Goal: Task Accomplishment & Management: Manage account settings

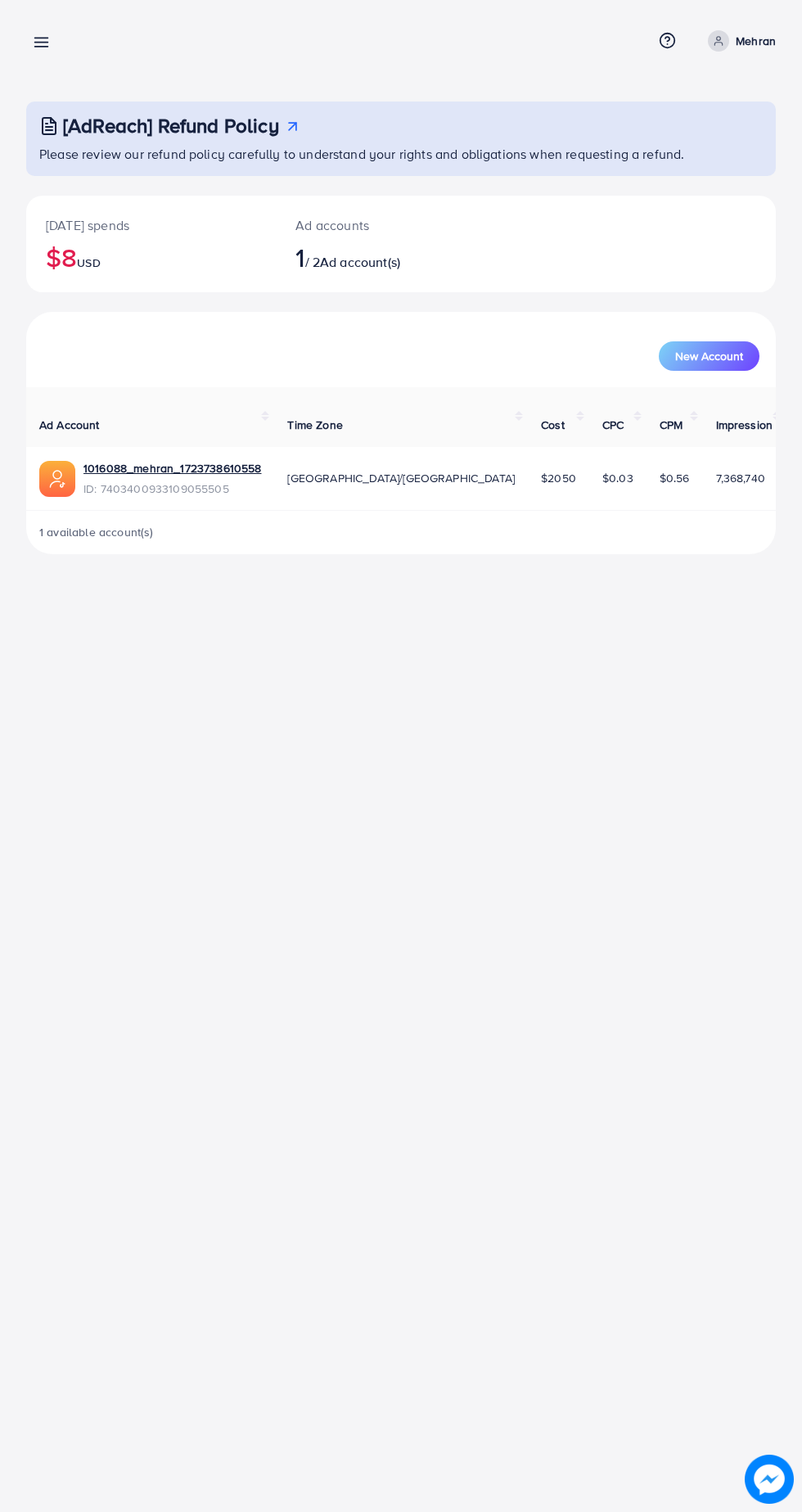
click at [41, 47] on line at bounding box center [42, 47] width 13 height 0
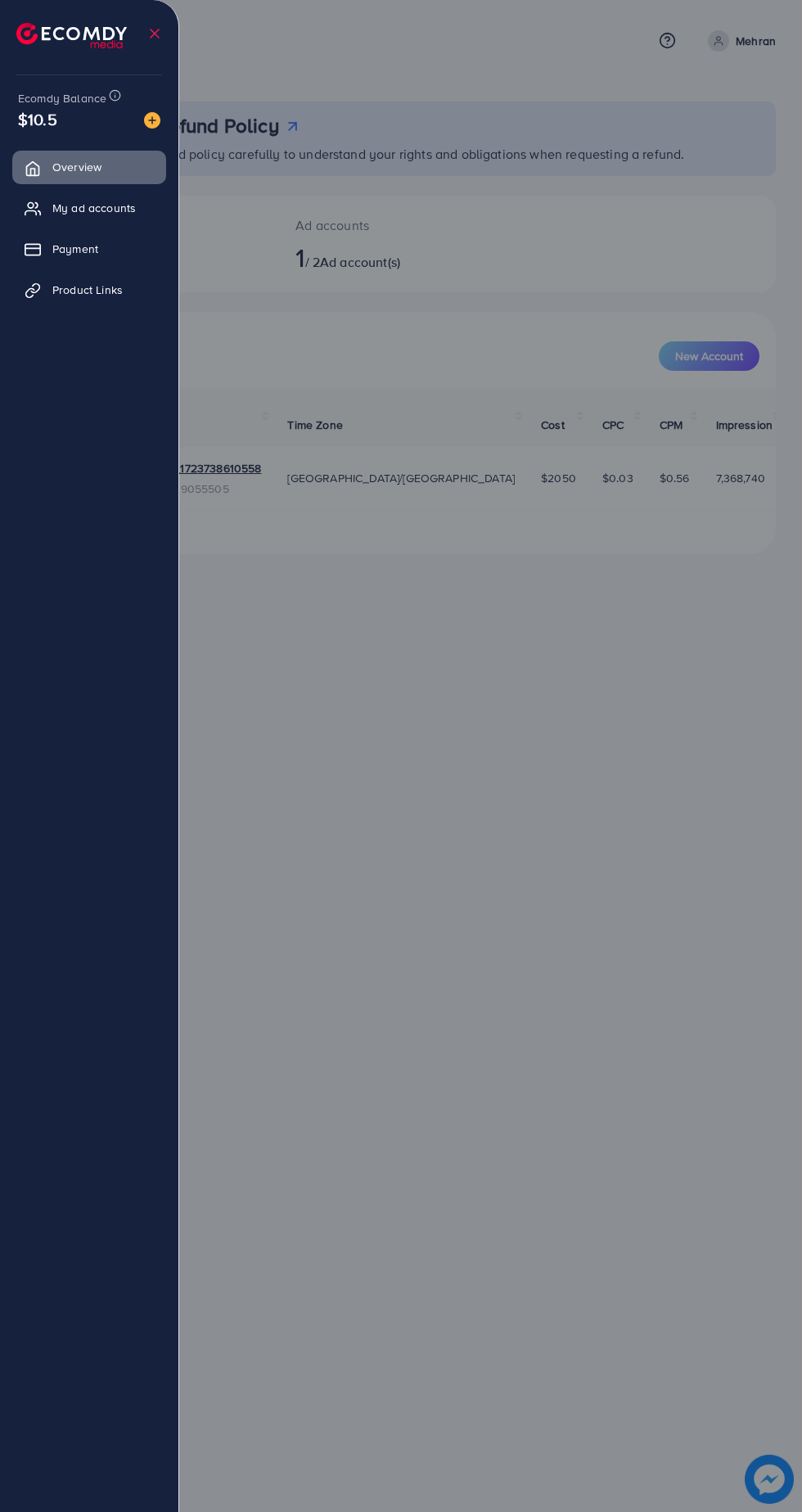
click at [578, 616] on div at bounding box center [401, 907] width 802 height 1814
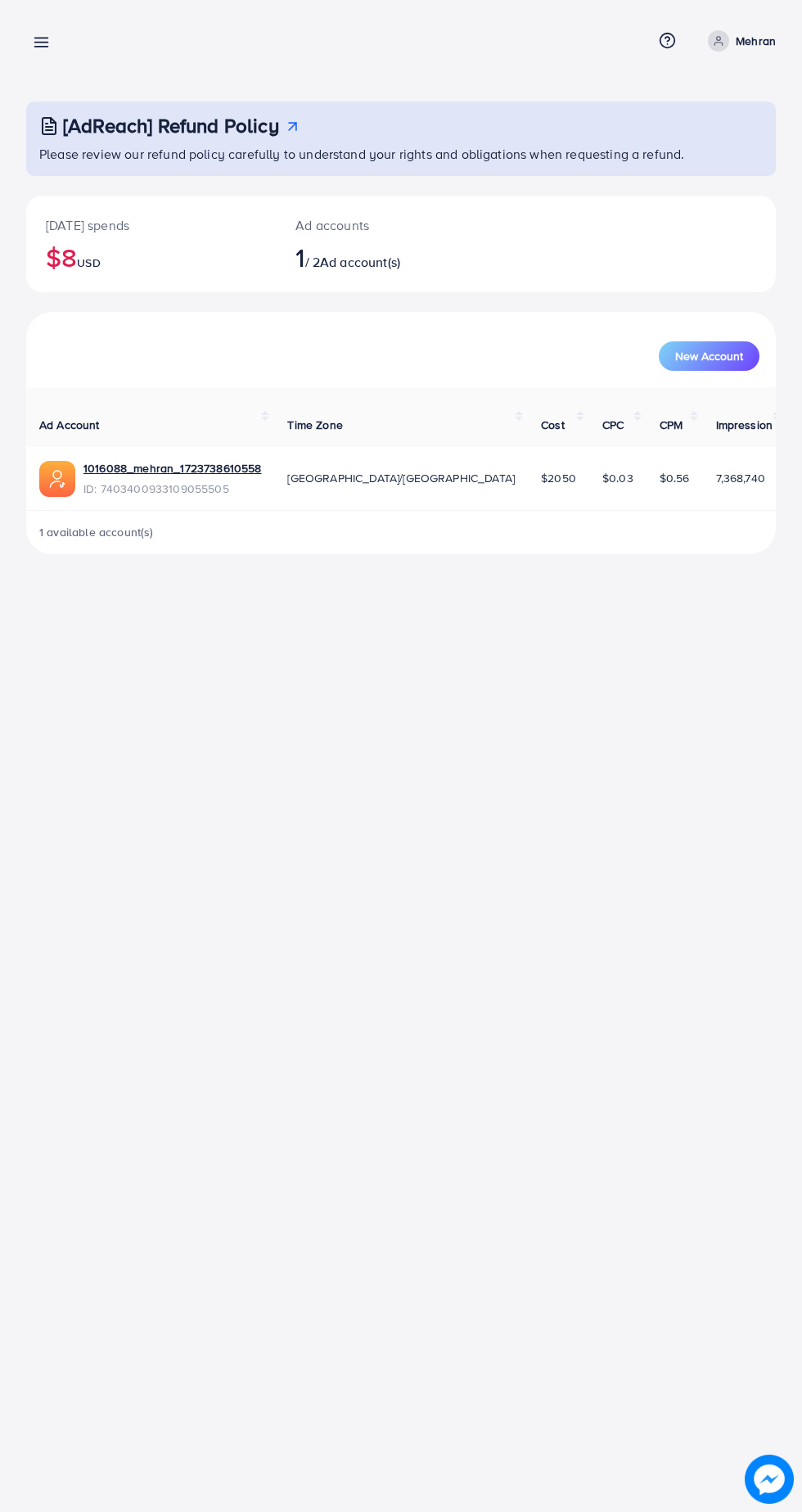
click at [745, 23] on div "Overview Help Center Contact Support Term and policy About Us Mehran Profile Lo…" at bounding box center [401, 40] width 750 height 42
click at [719, 43] on icon at bounding box center [719, 41] width 11 height 11
click at [723, 144] on link "Log out" at bounding box center [698, 134] width 156 height 37
click at [41, 38] on line at bounding box center [42, 38] width 13 height 0
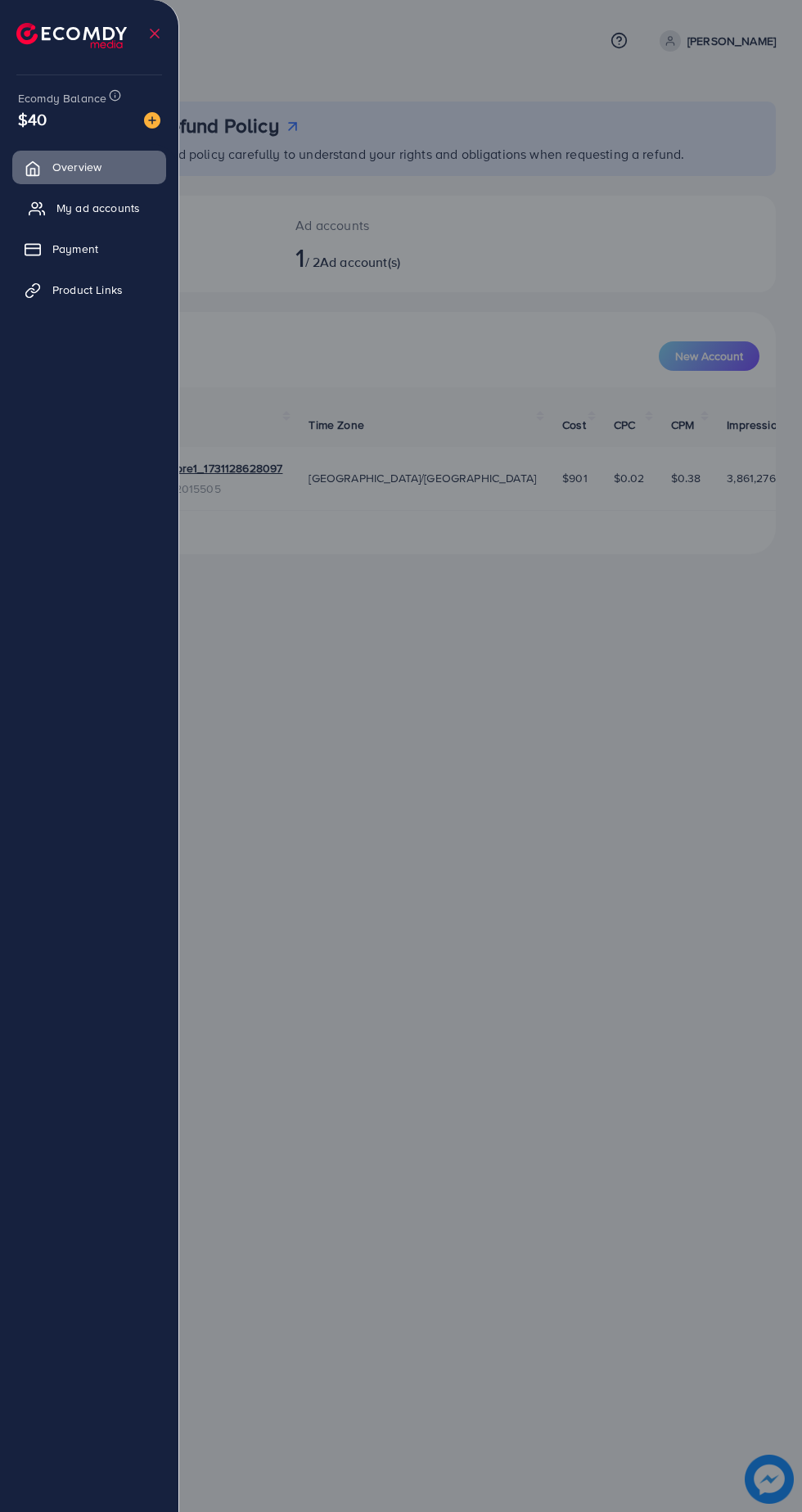
click at [81, 214] on span "My ad accounts" at bounding box center [98, 207] width 83 height 16
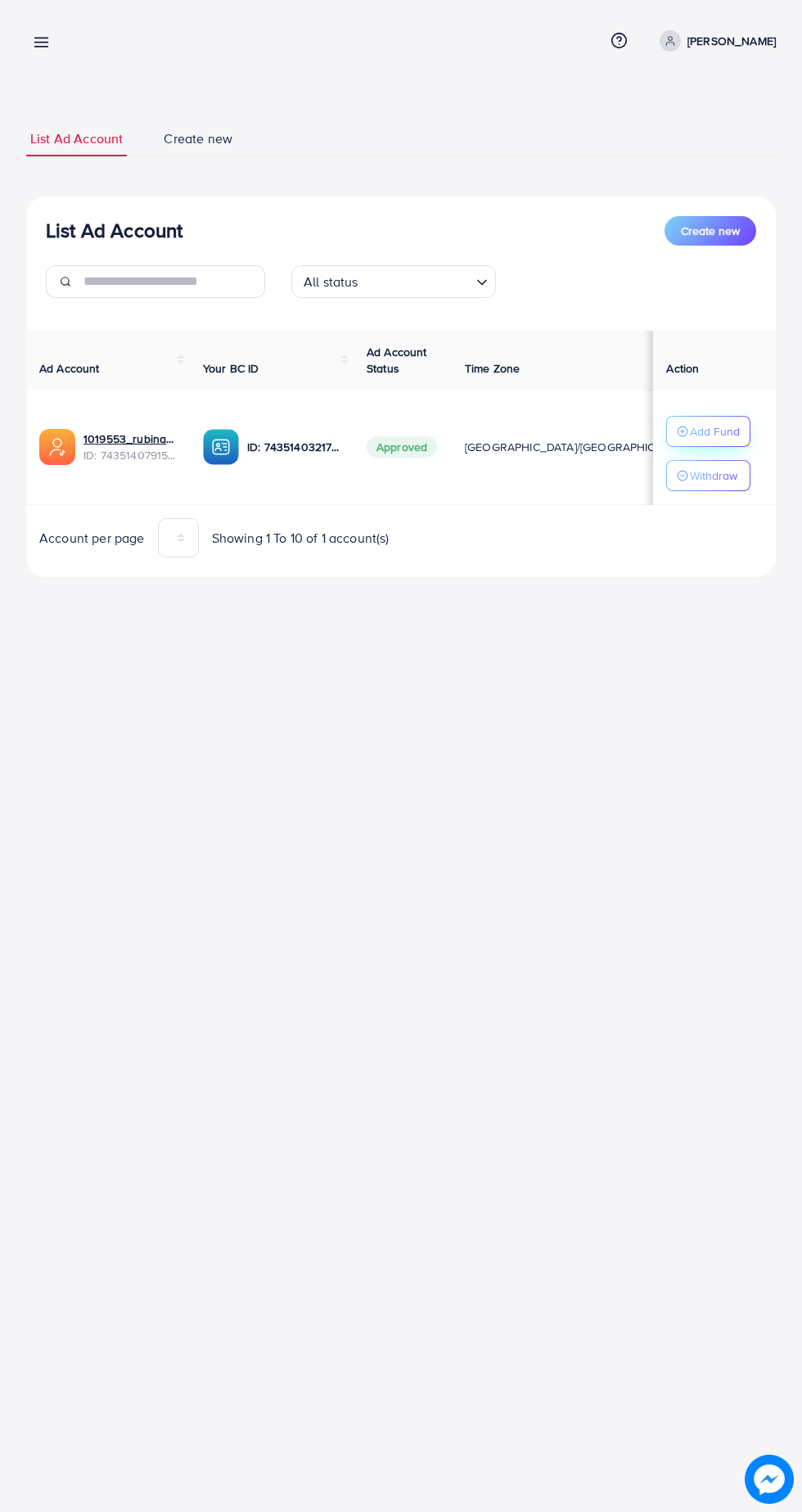
click at [731, 425] on p "Add Fund" at bounding box center [715, 431] width 50 height 20
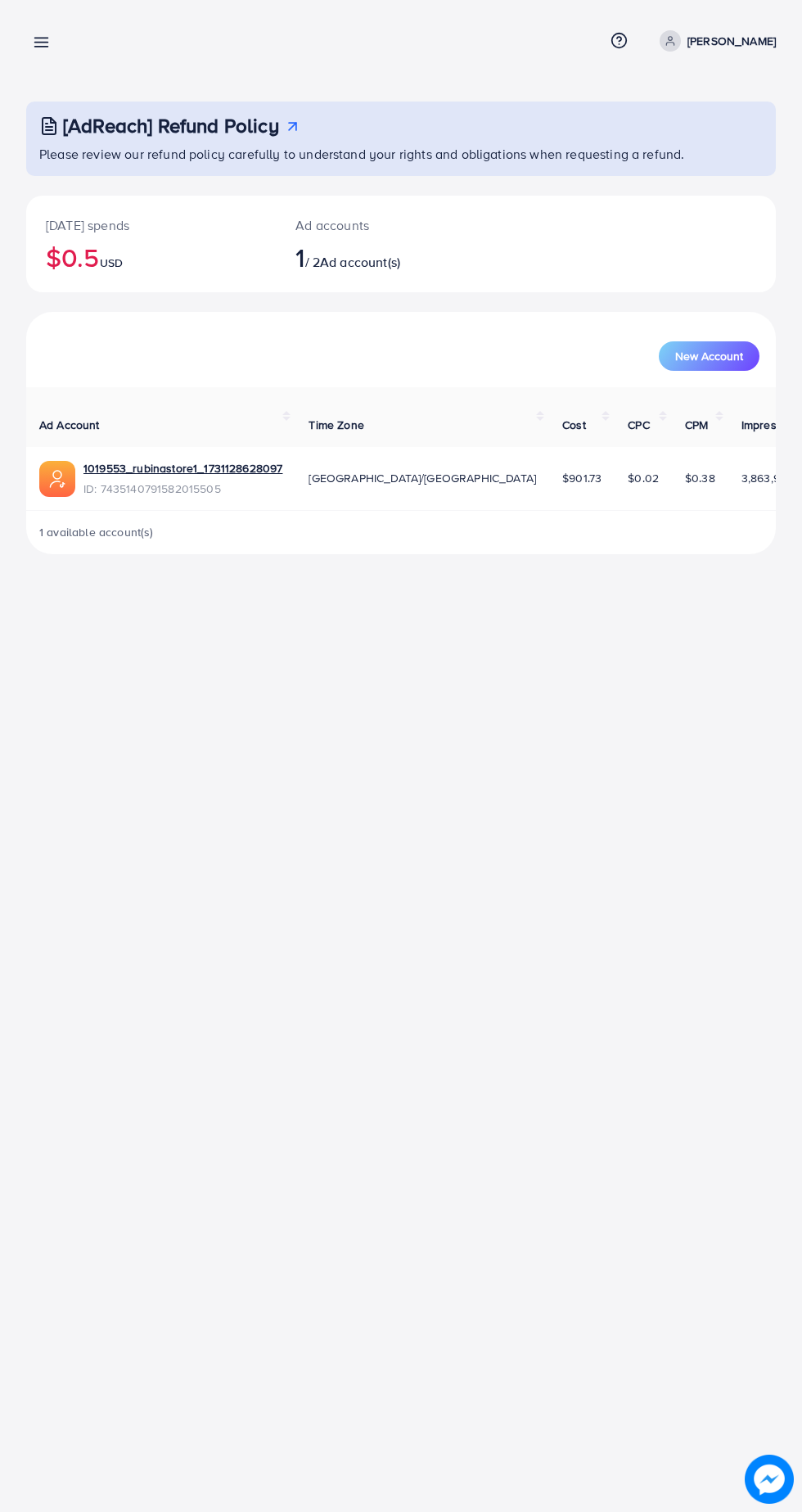
click at [41, 47] on line at bounding box center [42, 47] width 13 height 0
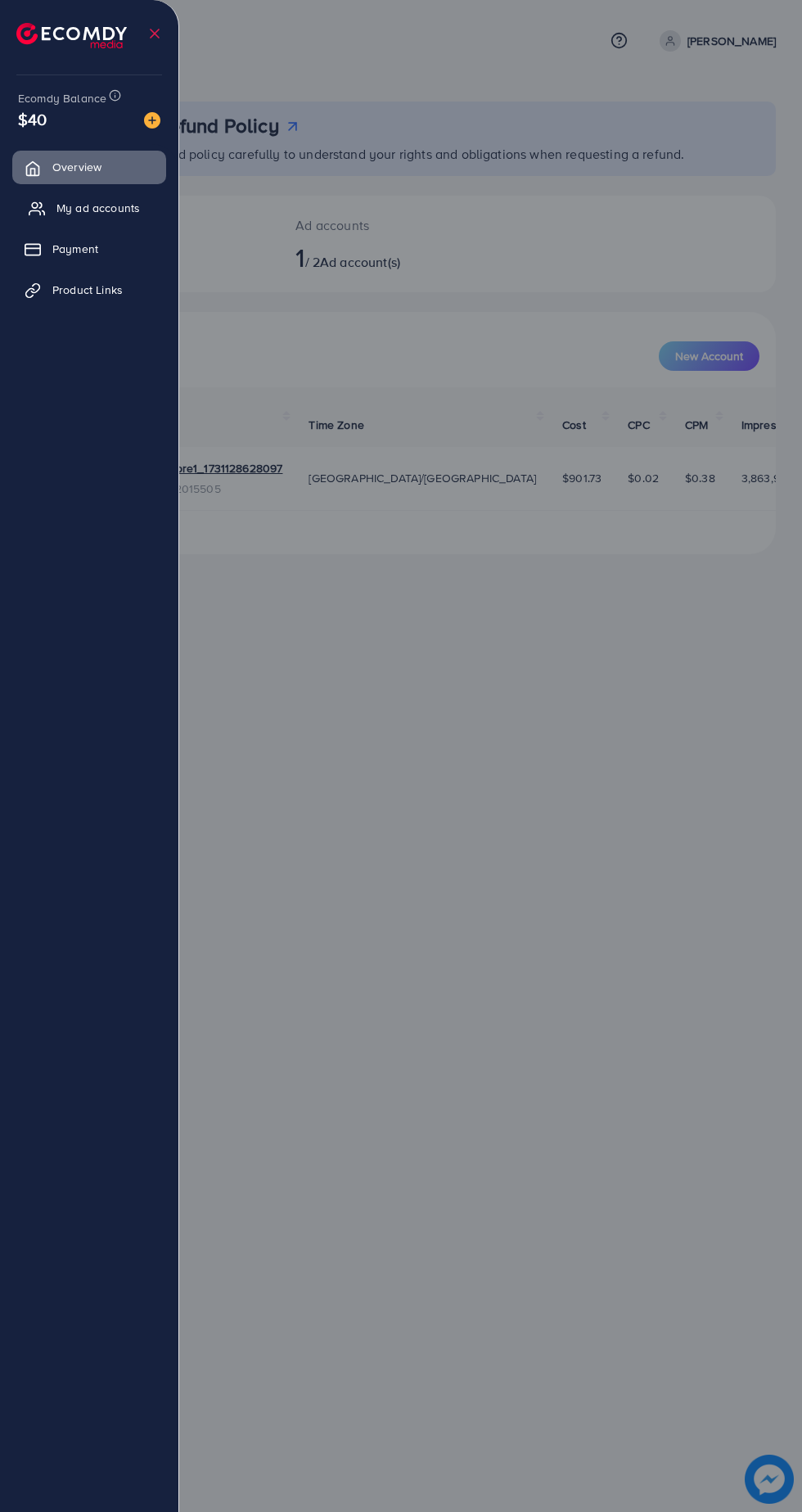
click at [95, 205] on span "My ad accounts" at bounding box center [98, 207] width 83 height 16
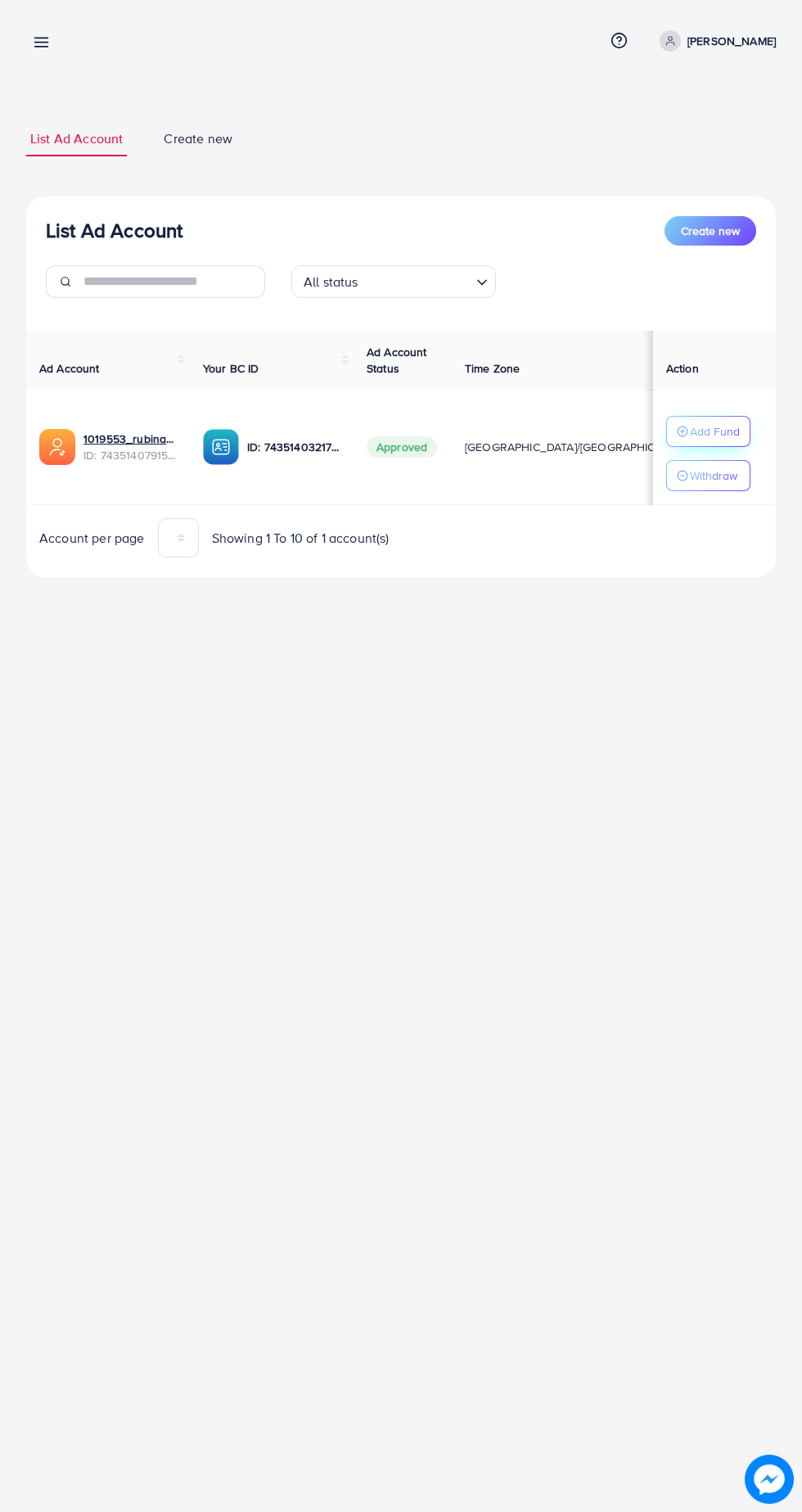
click at [720, 431] on p "Add Fund" at bounding box center [715, 431] width 50 height 20
